Goal: Navigation & Orientation: Find specific page/section

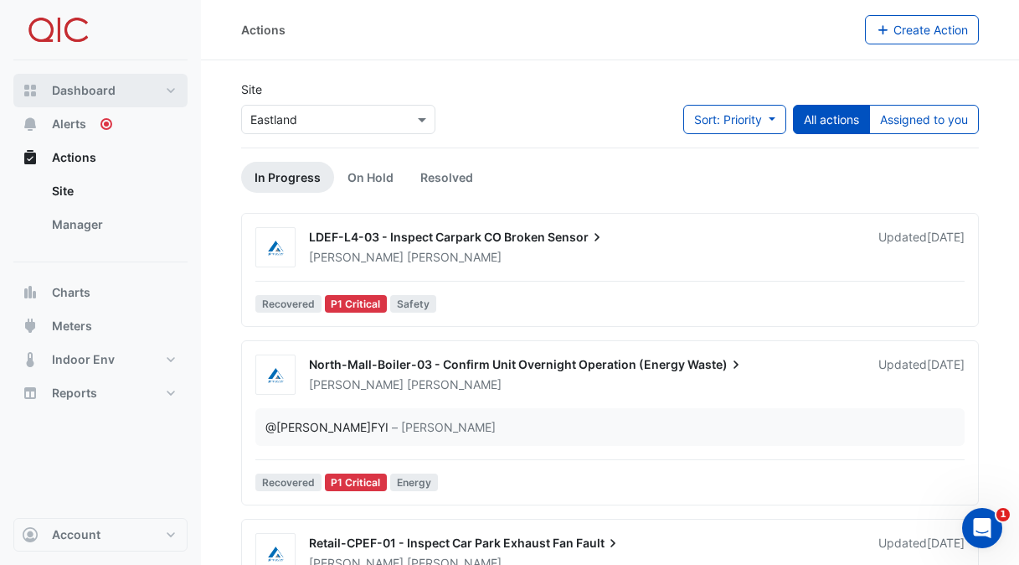
click at [79, 96] on span "Dashboard" at bounding box center [84, 90] width 64 height 17
select select "***"
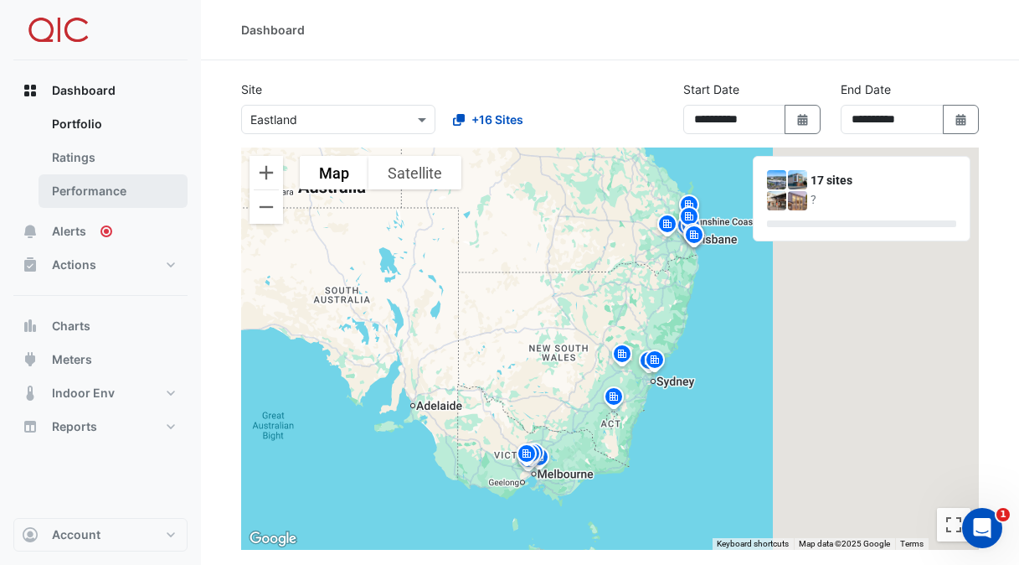
click at [83, 189] on link "Performance" at bounding box center [113, 191] width 149 height 34
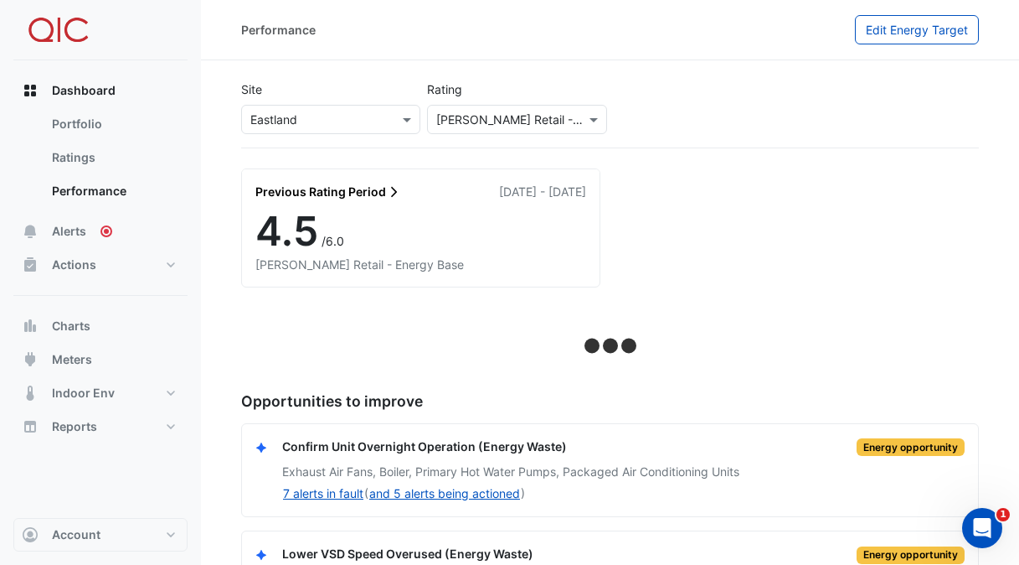
scroll to position [80, 0]
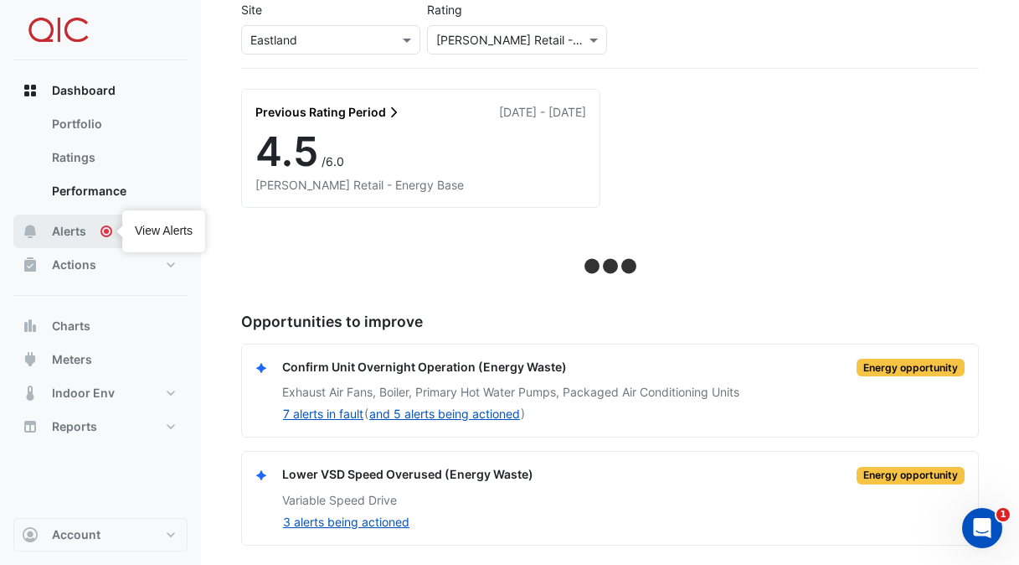
click at [113, 235] on div "Tooltip anchor" at bounding box center [106, 231] width 15 height 15
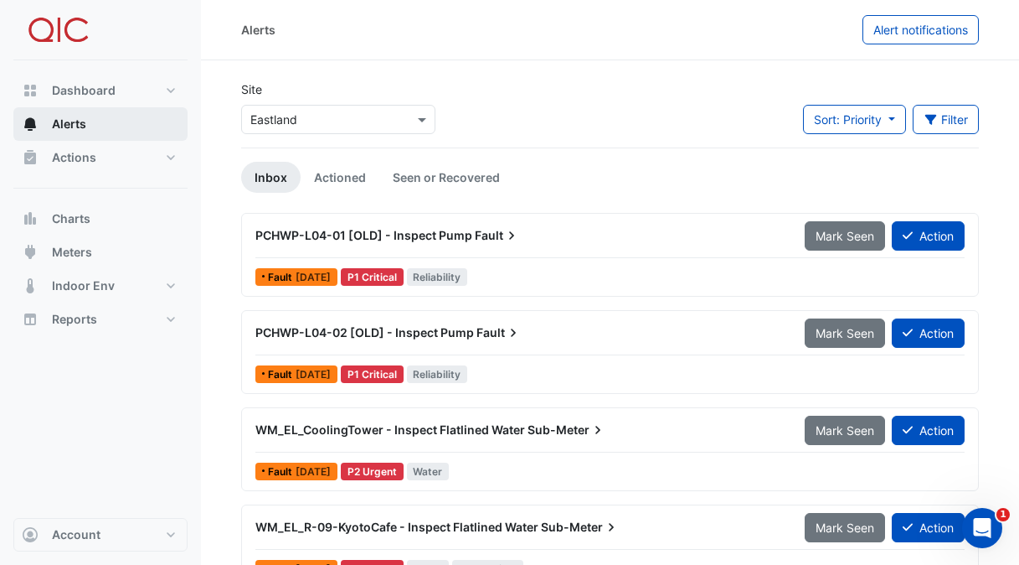
click at [548, 168] on ul "Inbox Actioned Seen or Recovered" at bounding box center [610, 177] width 738 height 31
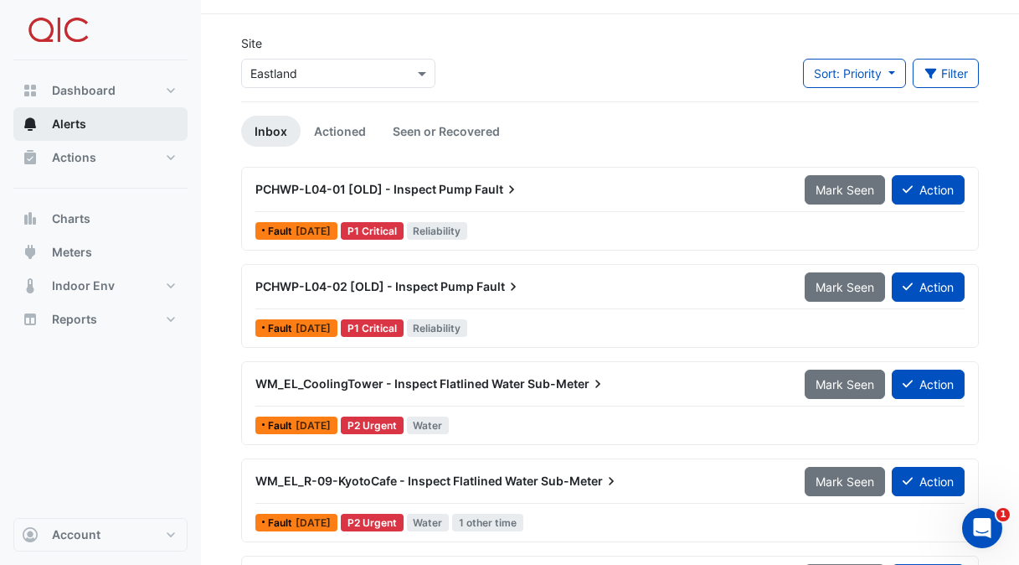
scroll to position [127, 0]
